Goal: Check status: Check status

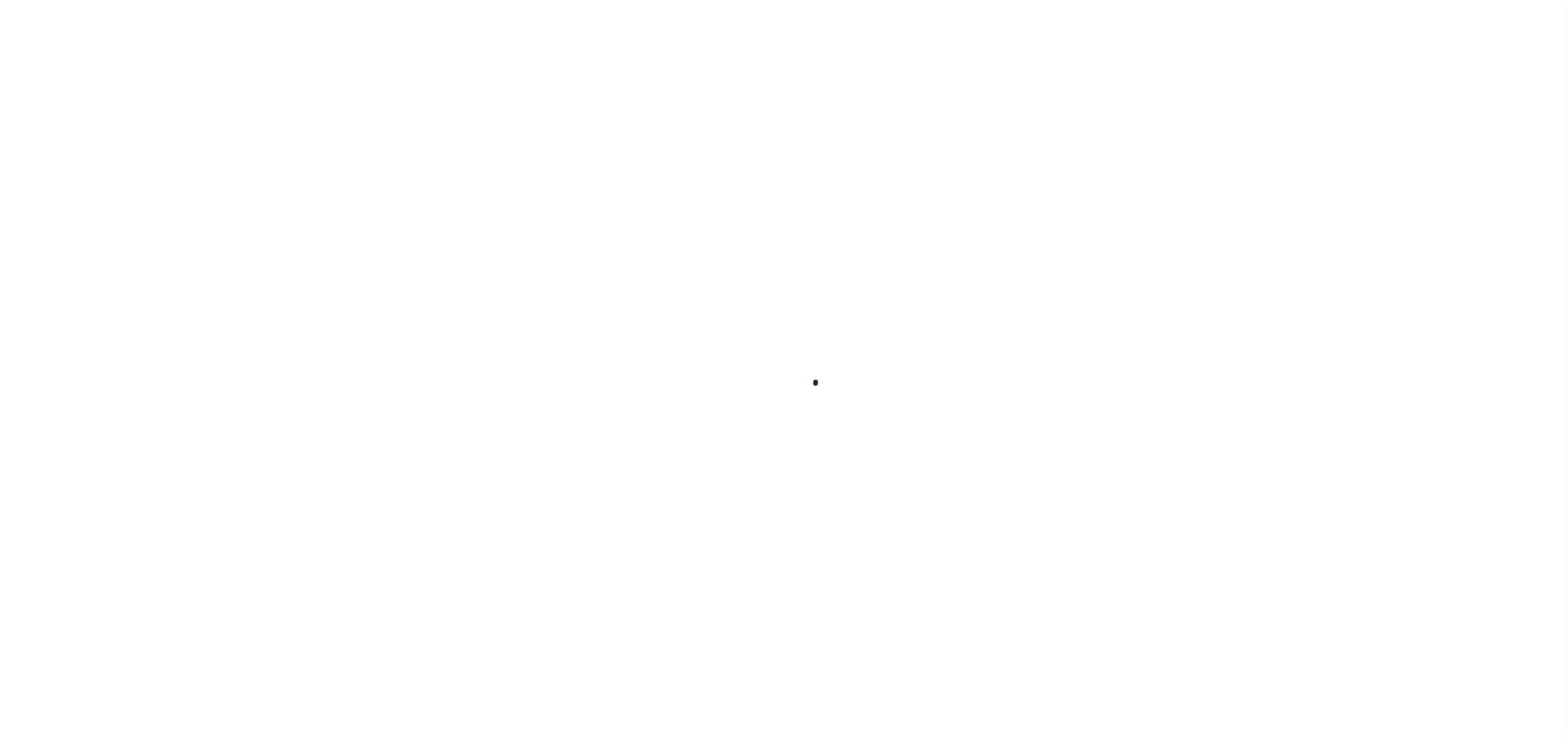
select select "200"
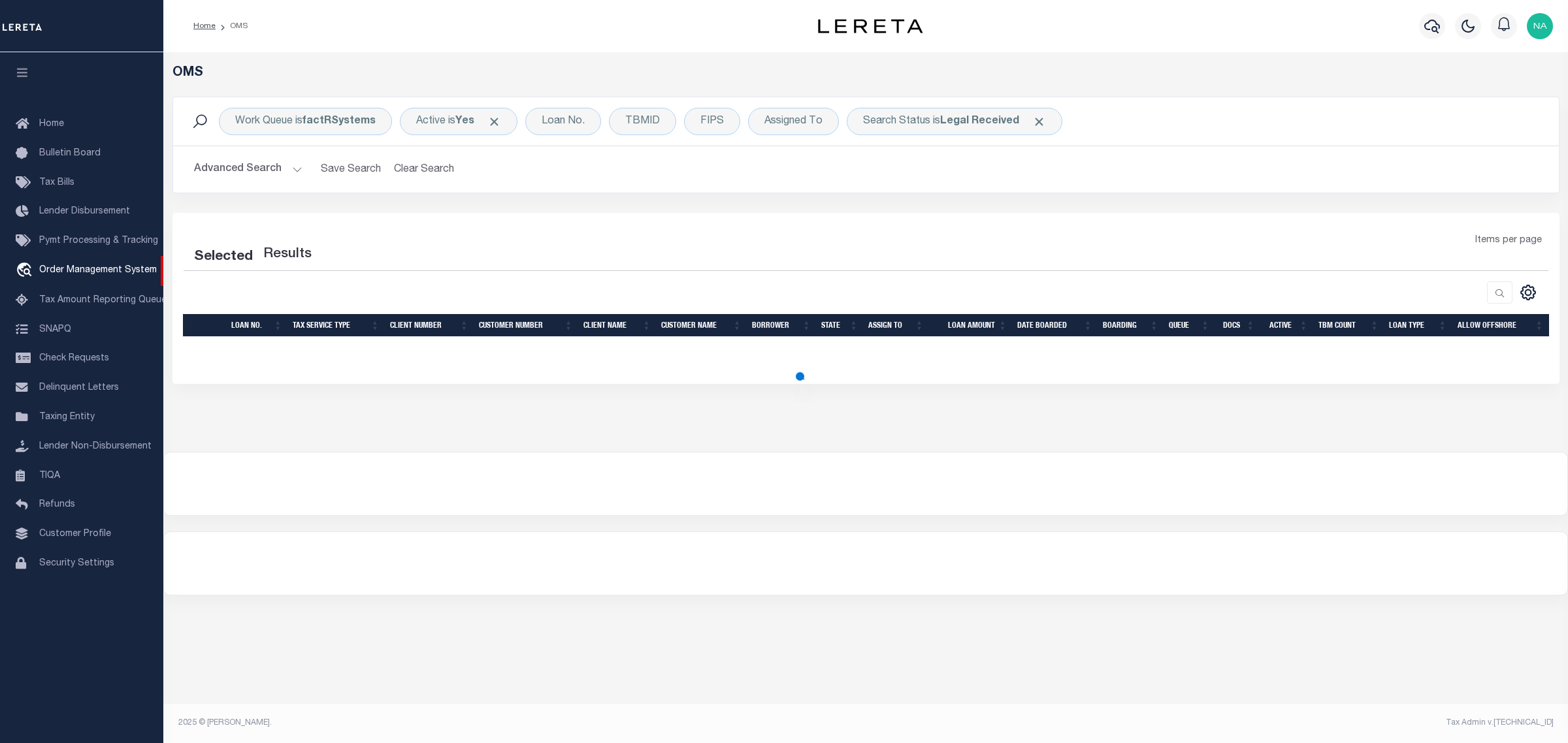
select select "200"
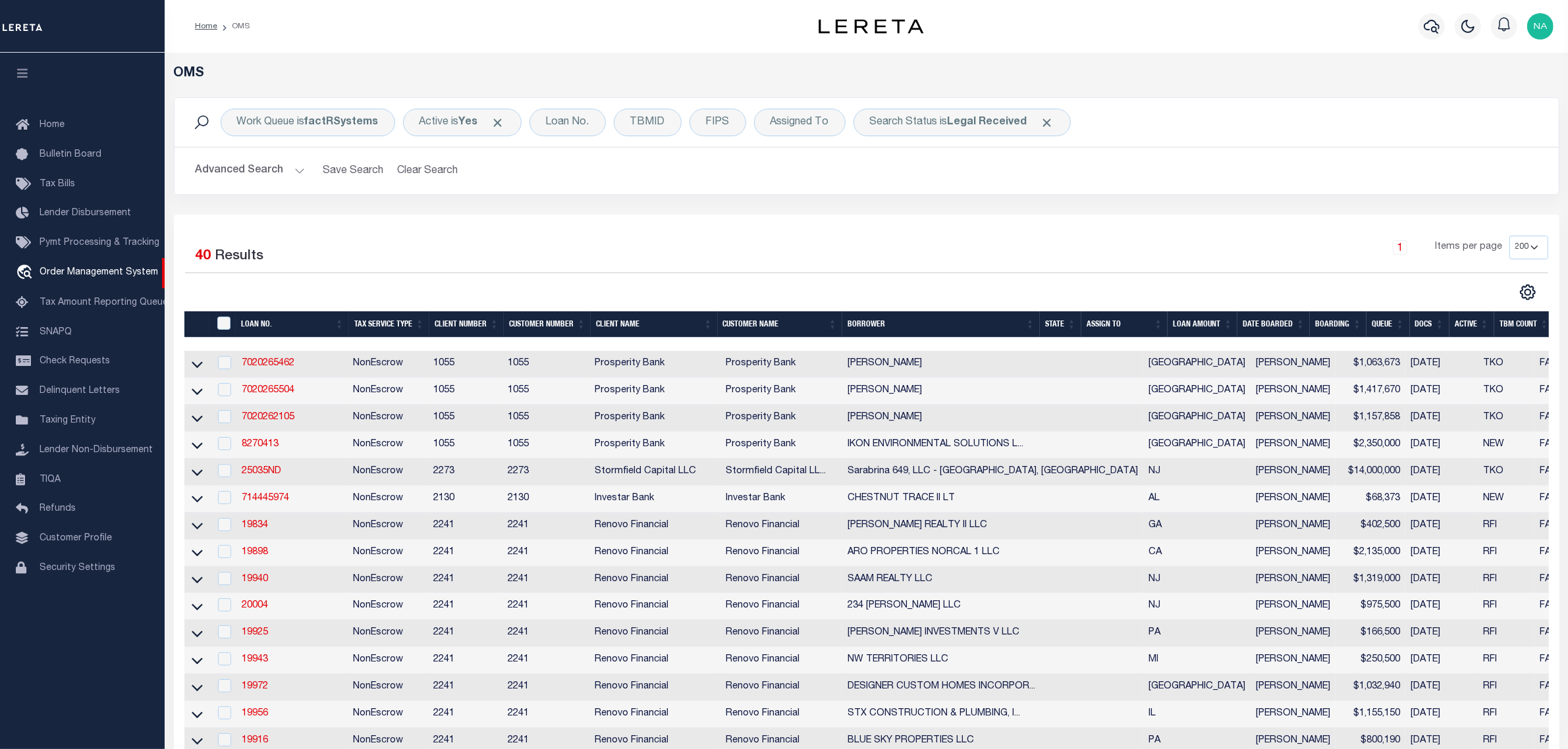
click at [246, 166] on button "Advanced Search" at bounding box center [250, 171] width 109 height 26
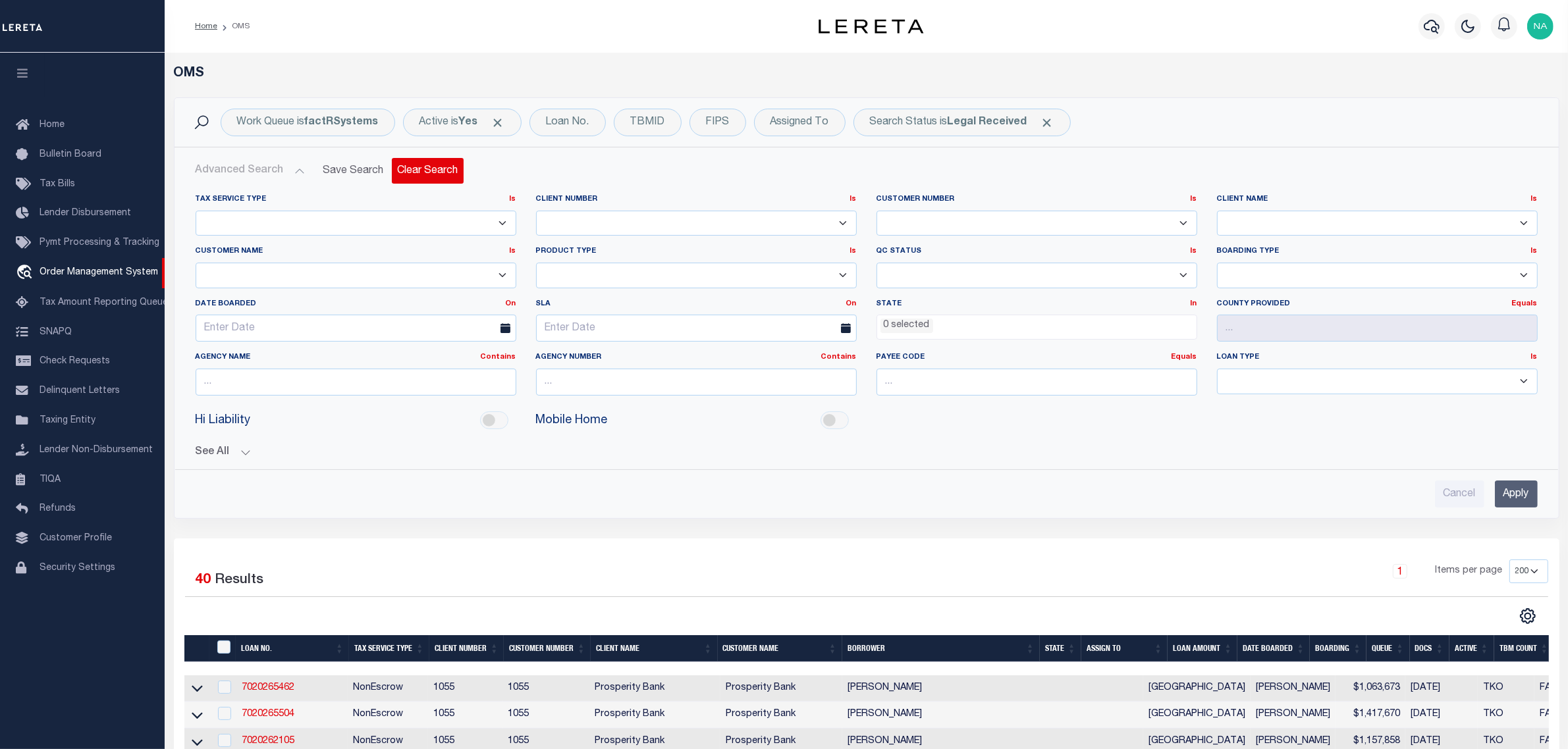
click at [438, 176] on button "Clear Search" at bounding box center [427, 171] width 72 height 26
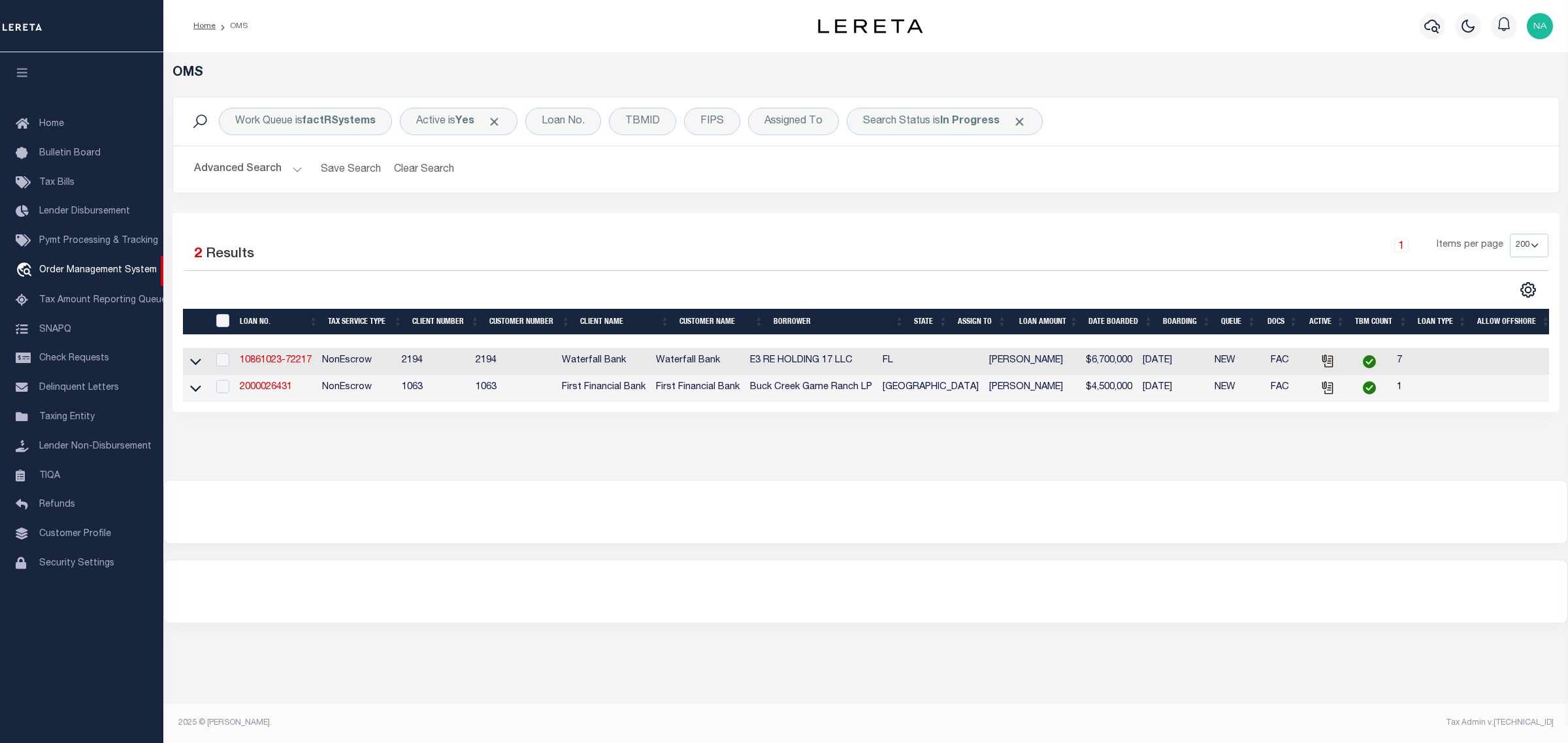
click at [252, 170] on button "Advanced Search" at bounding box center [248, 170] width 108 height 25
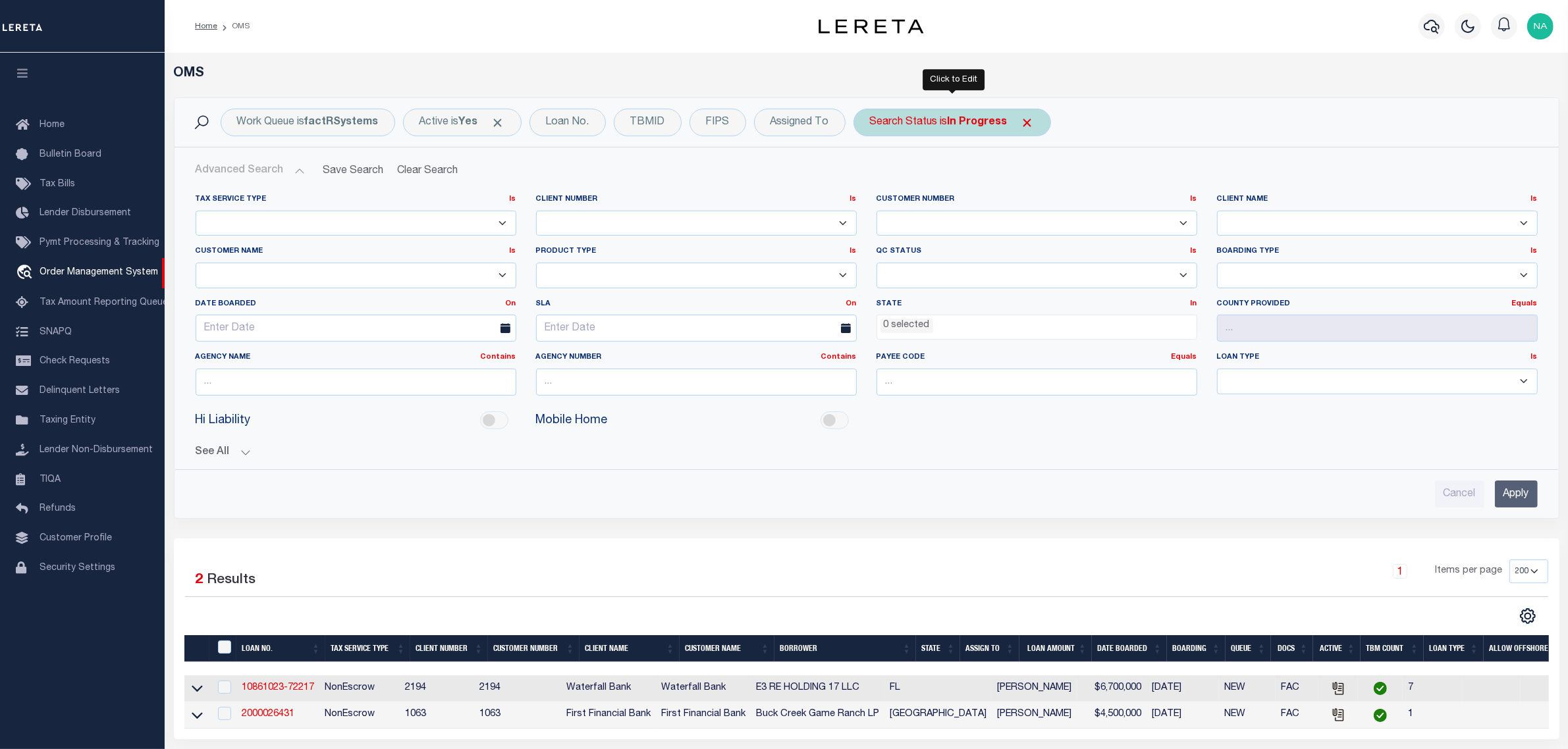
click at [965, 122] on b "In Progress" at bounding box center [978, 123] width 60 height 11
click at [963, 192] on select "Automated Search Bad Parcel Complete Duplicate Parcel High Dollar Reporting In …" at bounding box center [967, 187] width 194 height 25
select select "RD"
click at [871, 175] on select "Automated Search Bad Parcel Complete Duplicate Parcel High Dollar Reporting In …" at bounding box center [967, 187] width 194 height 25
click at [1041, 214] on input "Apply" at bounding box center [1045, 215] width 39 height 22
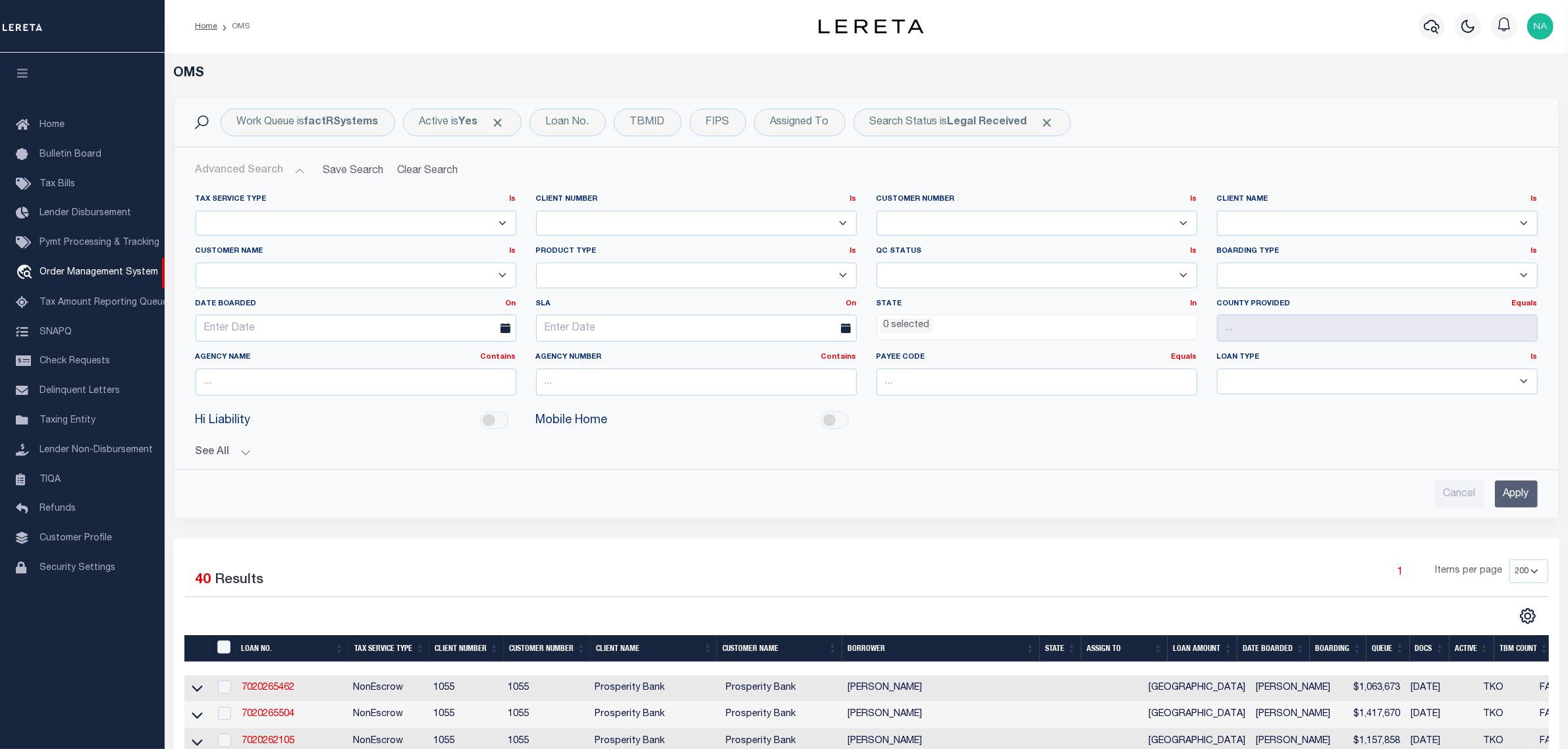
click at [1094, 492] on div "Cancel Apply" at bounding box center [867, 494] width 1342 height 27
